Goal: Task Accomplishment & Management: Manage account settings

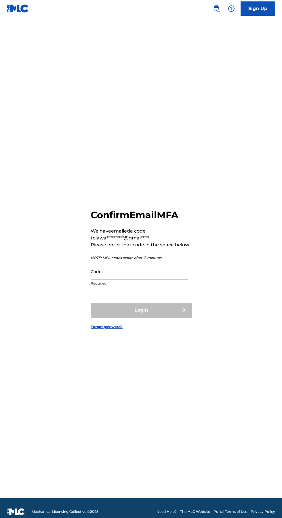
click at [131, 280] on input "Code" at bounding box center [139, 271] width 97 height 16
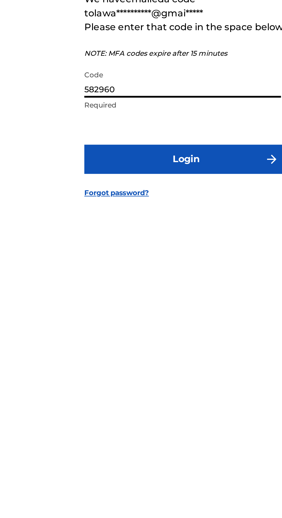
type input "582960"
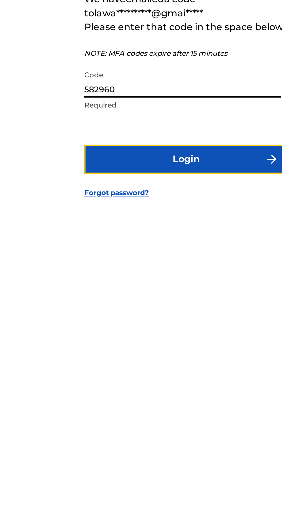
click at [136, 318] on button "Login" at bounding box center [141, 310] width 101 height 14
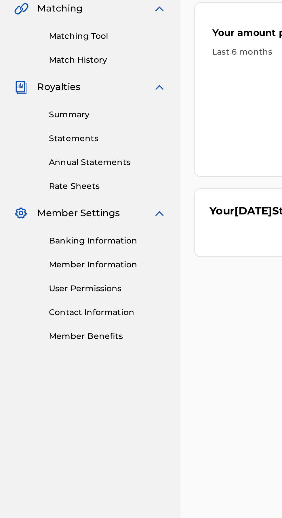
click at [63, 271] on link "Banking Information" at bounding box center [53, 272] width 58 height 6
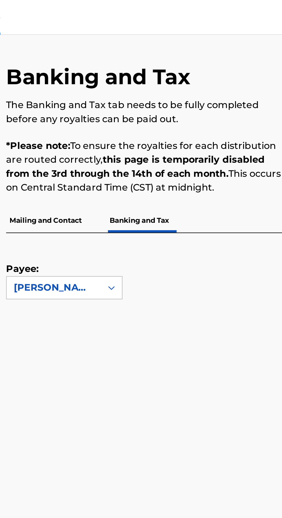
click at [124, 103] on p "Mailing and Contact" at bounding box center [115, 109] width 39 height 12
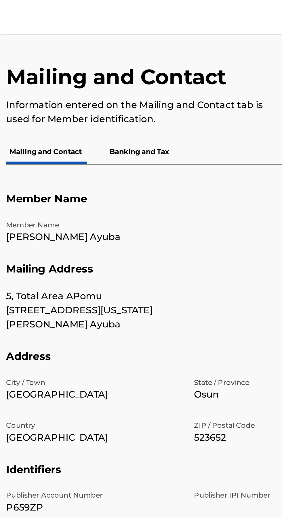
click at [123, 113] on p "Member Name" at bounding box center [139, 111] width 86 height 5
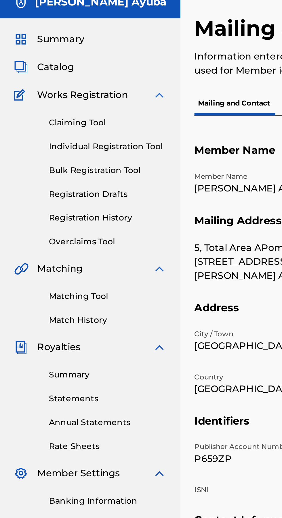
click at [51, 196] on div "Royalties" at bounding box center [44, 195] width 75 height 7
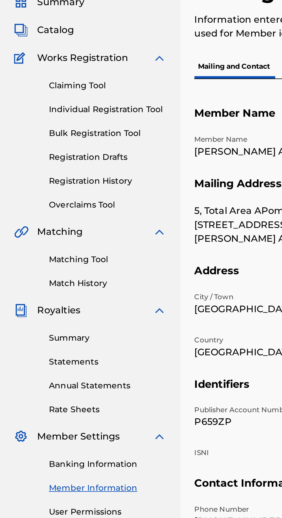
click at [45, 220] on link "Statements" at bounding box center [53, 221] width 58 height 6
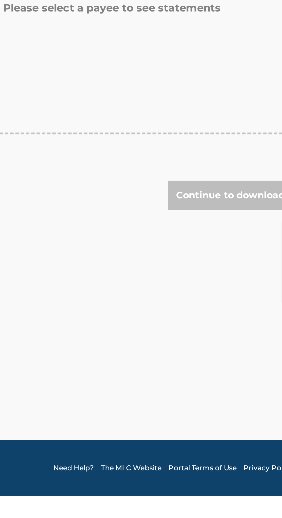
scroll to position [38, 0]
